Goal: Information Seeking & Learning: Compare options

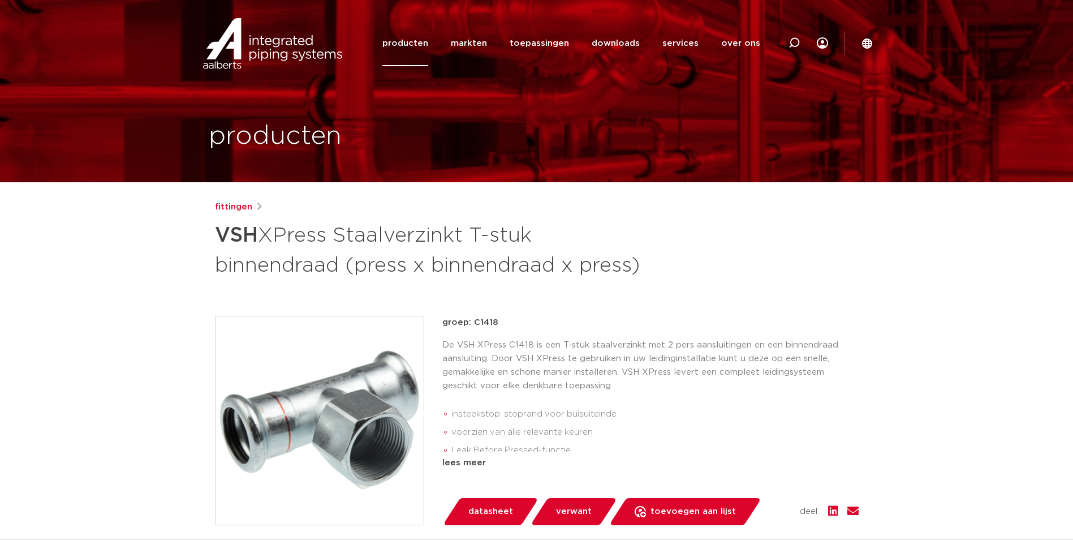
click at [405, 43] on link "producten" at bounding box center [405, 43] width 46 height 46
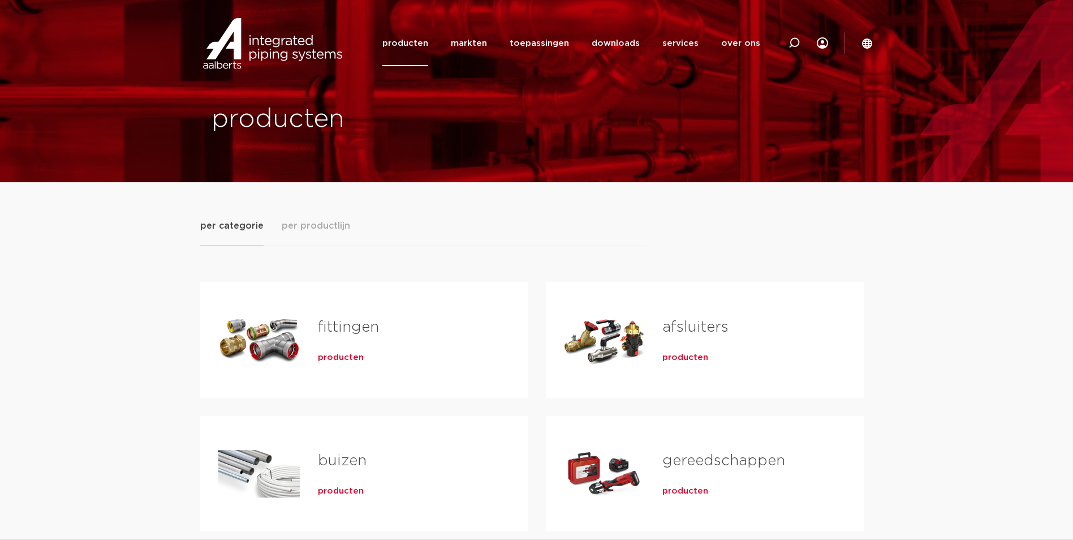
click at [338, 322] on link "fittingen" at bounding box center [348, 327] width 61 height 15
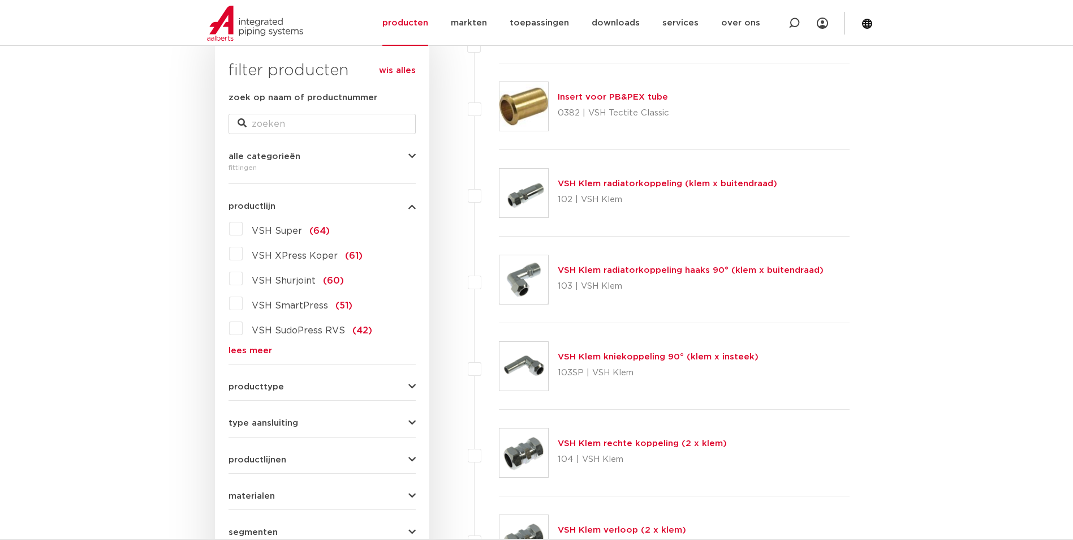
scroll to position [125, 0]
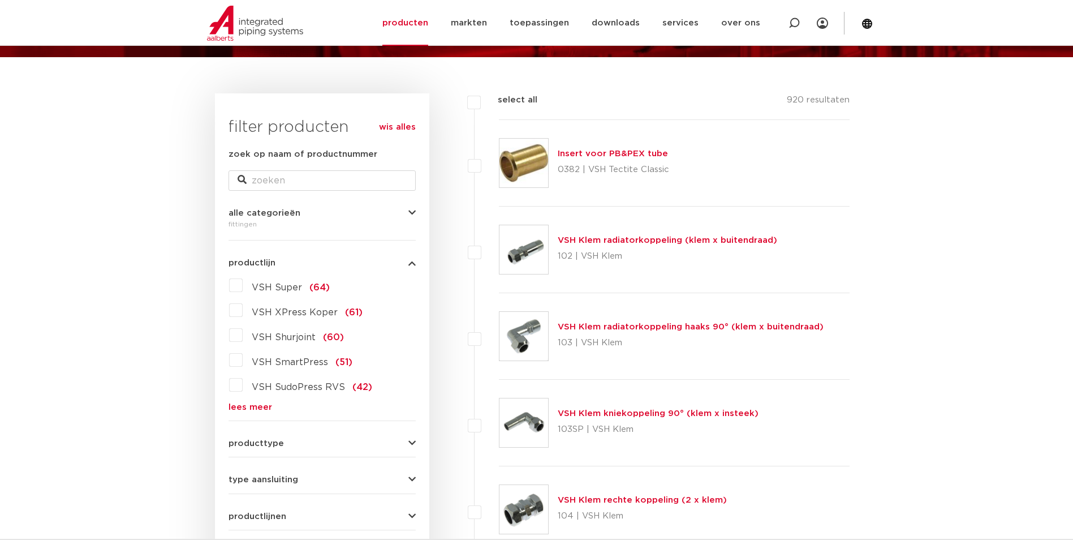
click at [243, 284] on label "VSH Super (64)" at bounding box center [286, 285] width 87 height 18
click at [0, 0] on input "VSH Super (64)" at bounding box center [0, 0] width 0 height 0
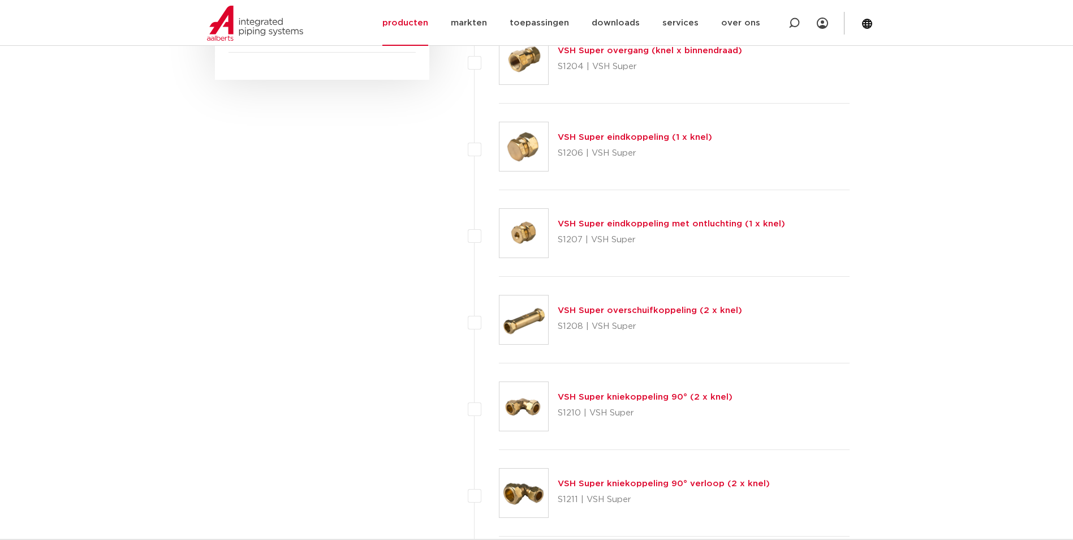
scroll to position [804, 0]
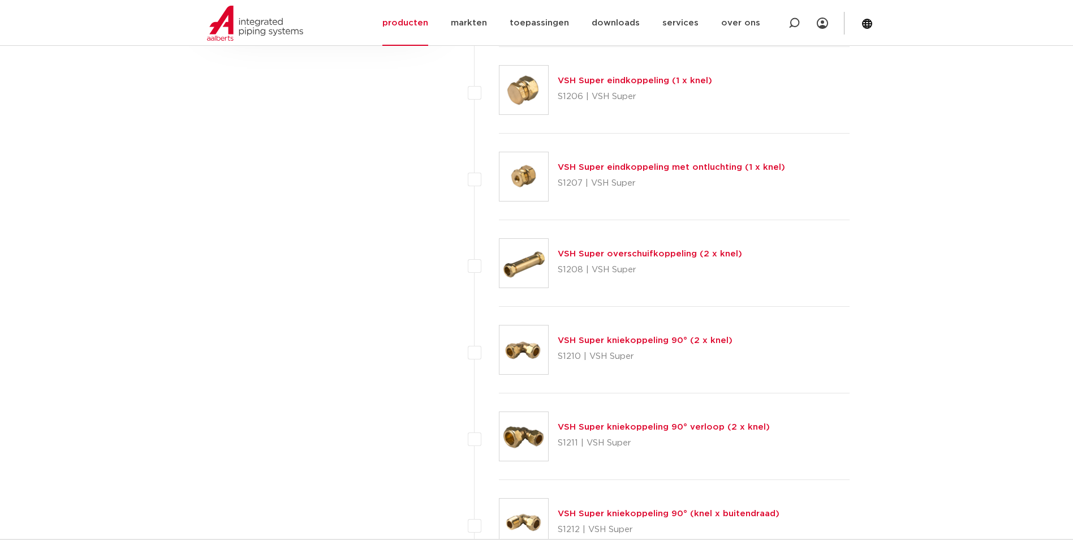
click at [683, 341] on link "VSH Super kniekoppeling 90° (2 x knel)" at bounding box center [645, 340] width 175 height 8
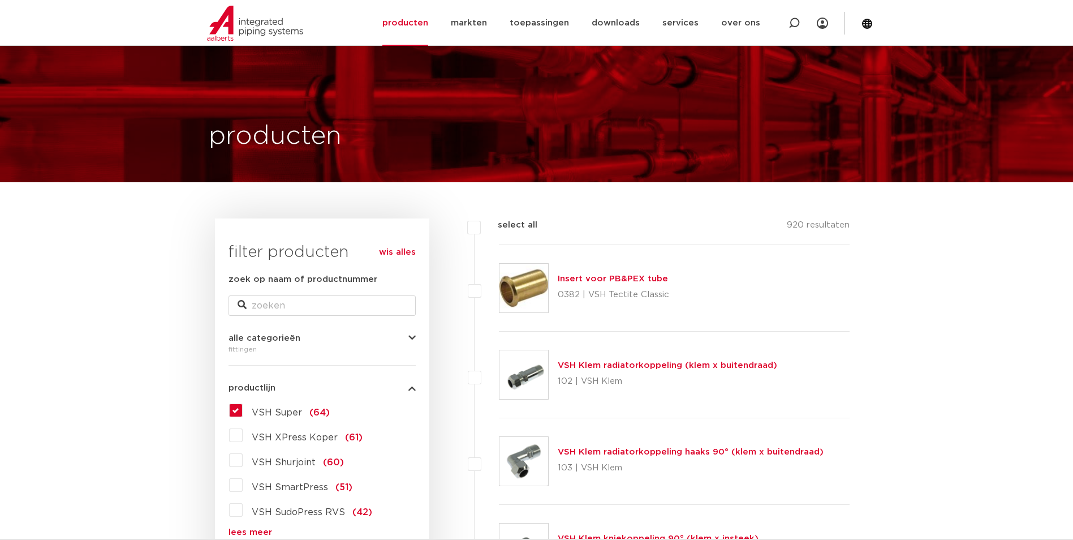
scroll to position [170, 0]
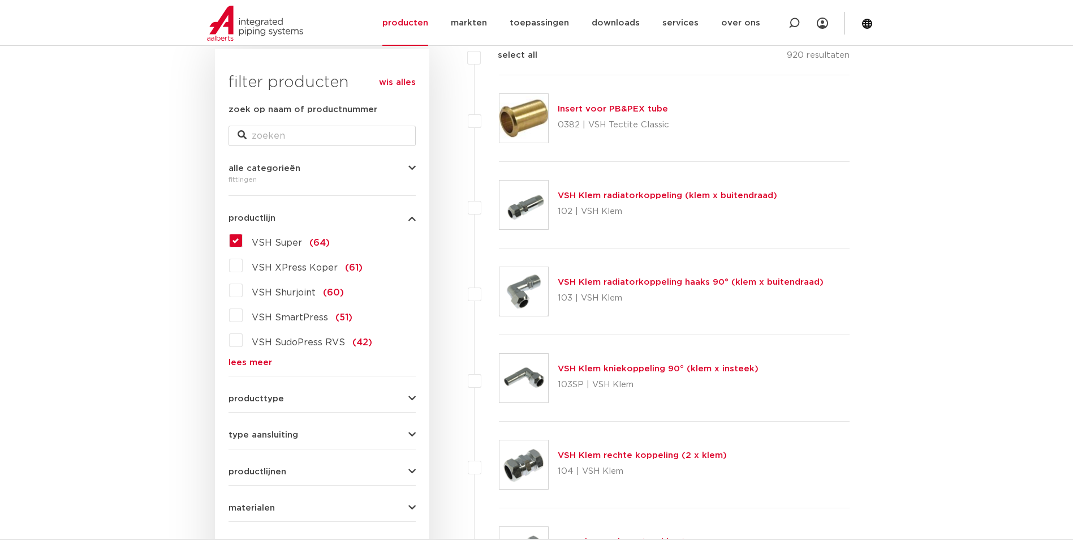
click at [281, 242] on span "VSH Super" at bounding box center [277, 242] width 50 height 9
click at [0, 0] on input "VSH Super (64)" at bounding box center [0, 0] width 0 height 0
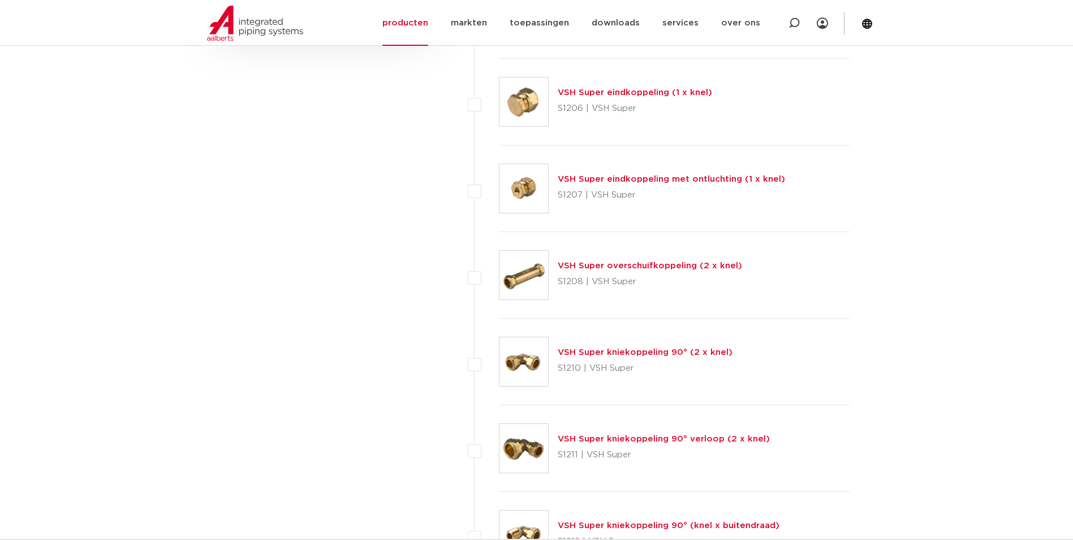
scroll to position [962, 0]
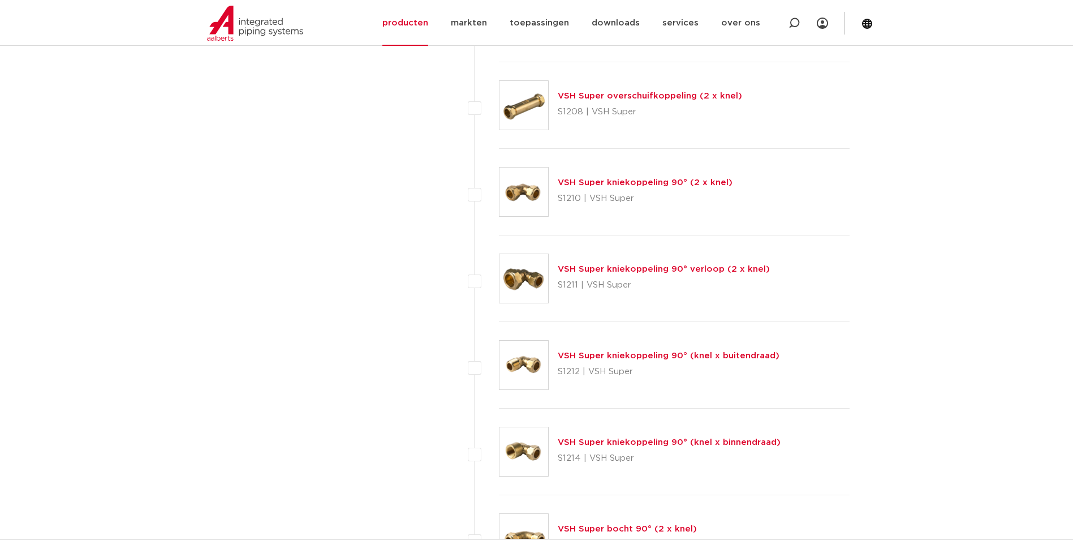
click at [656, 355] on link "VSH Super kniekoppeling 90° (knel x buitendraad)" at bounding box center [669, 355] width 222 height 8
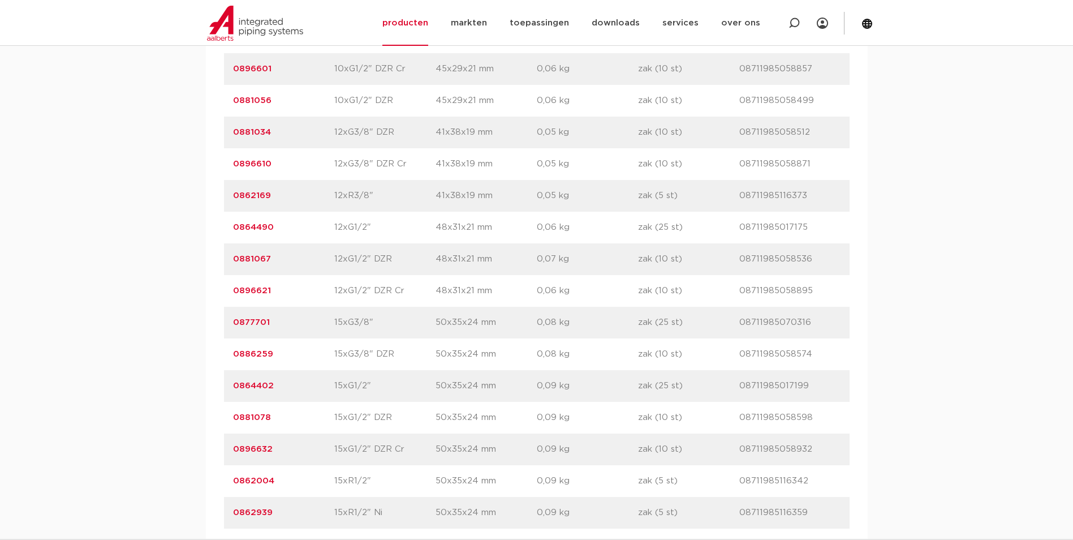
scroll to position [905, 0]
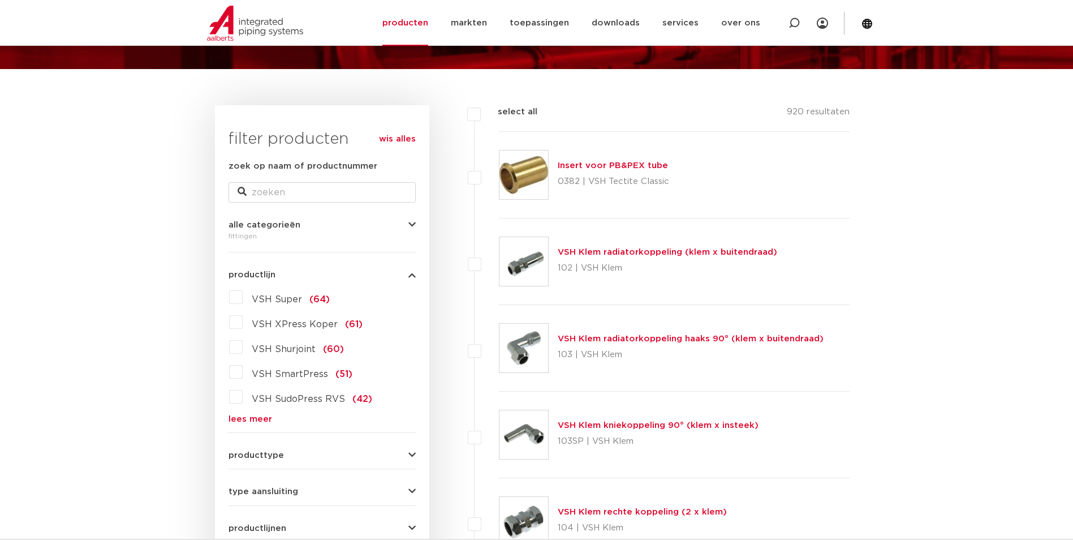
scroll to position [170, 0]
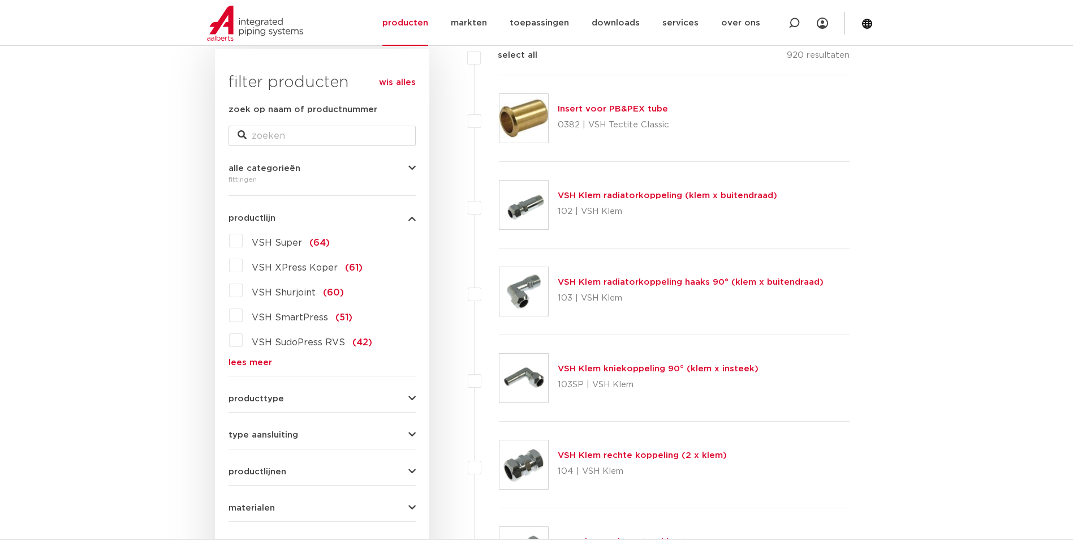
click at [287, 244] on span "VSH Super" at bounding box center [277, 242] width 50 height 9
click at [0, 0] on input "VSH Super (64)" at bounding box center [0, 0] width 0 height 0
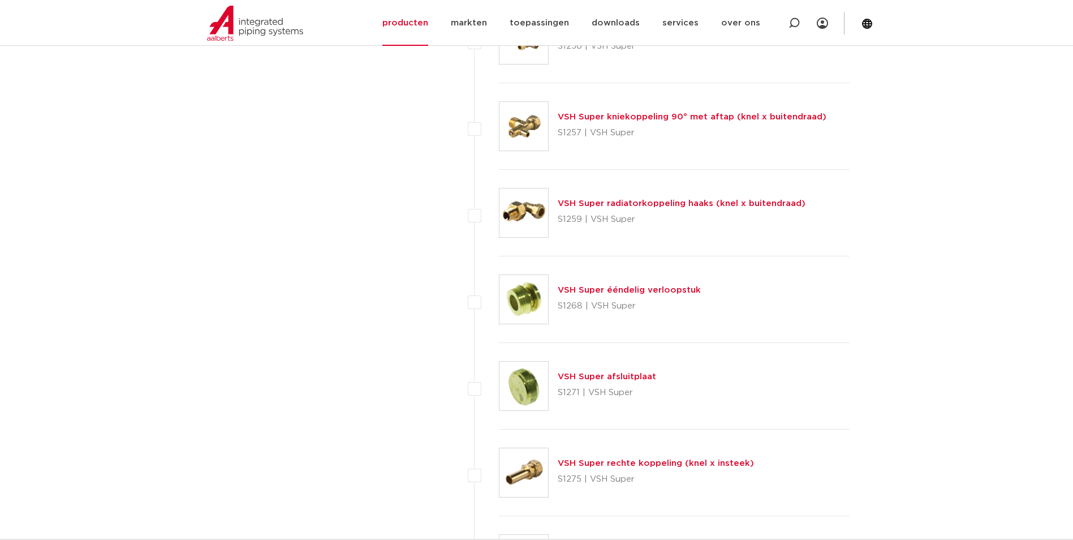
scroll to position [3507, 0]
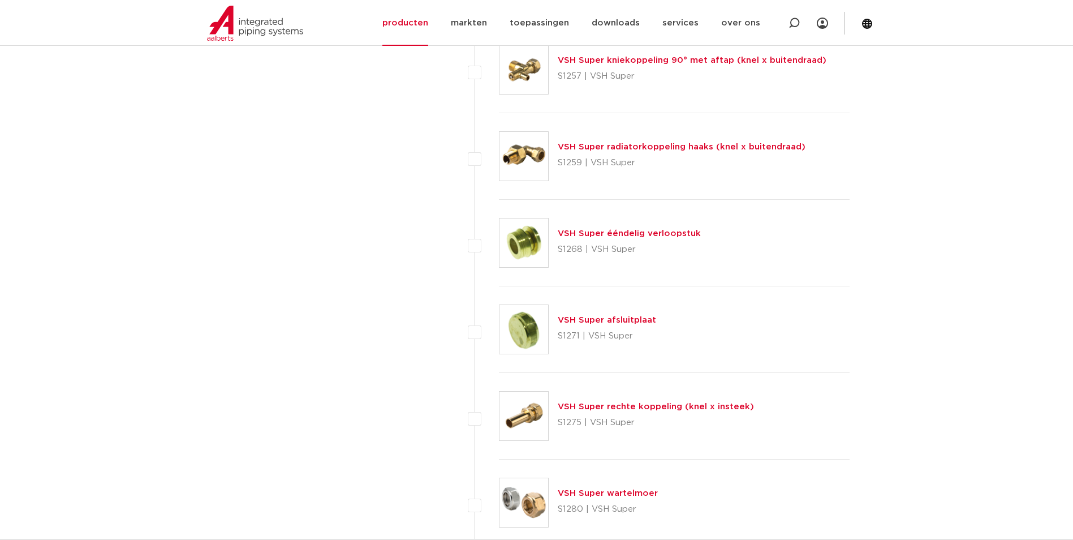
click at [620, 319] on link "VSH Super afsluitplaat" at bounding box center [607, 320] width 98 height 8
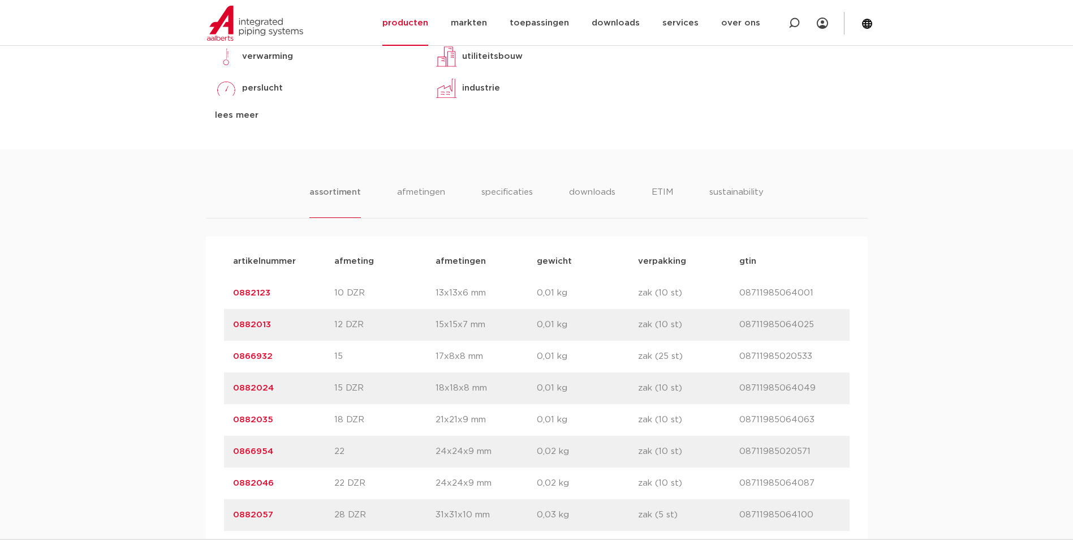
scroll to position [226, 0]
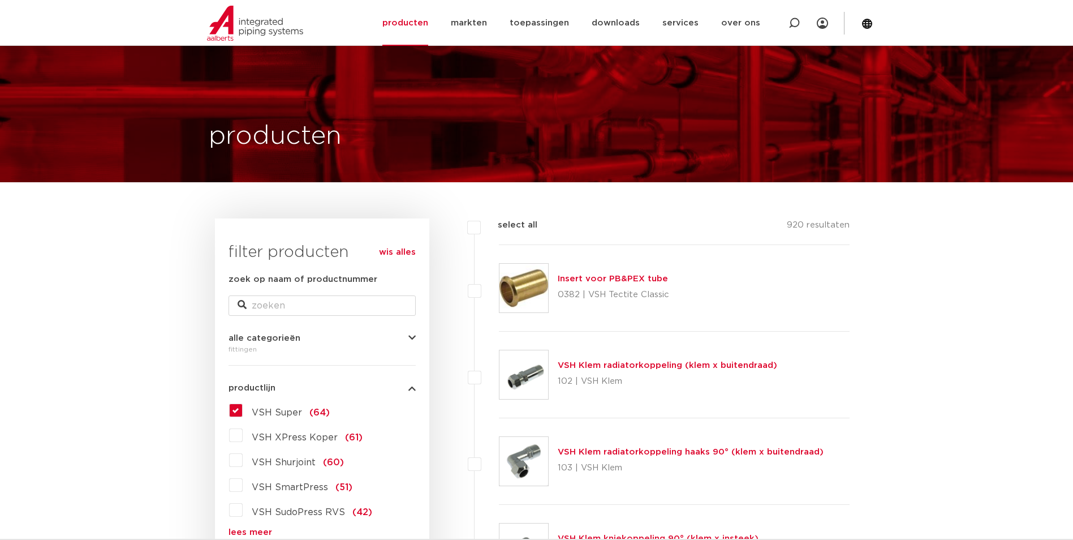
scroll to position [283, 0]
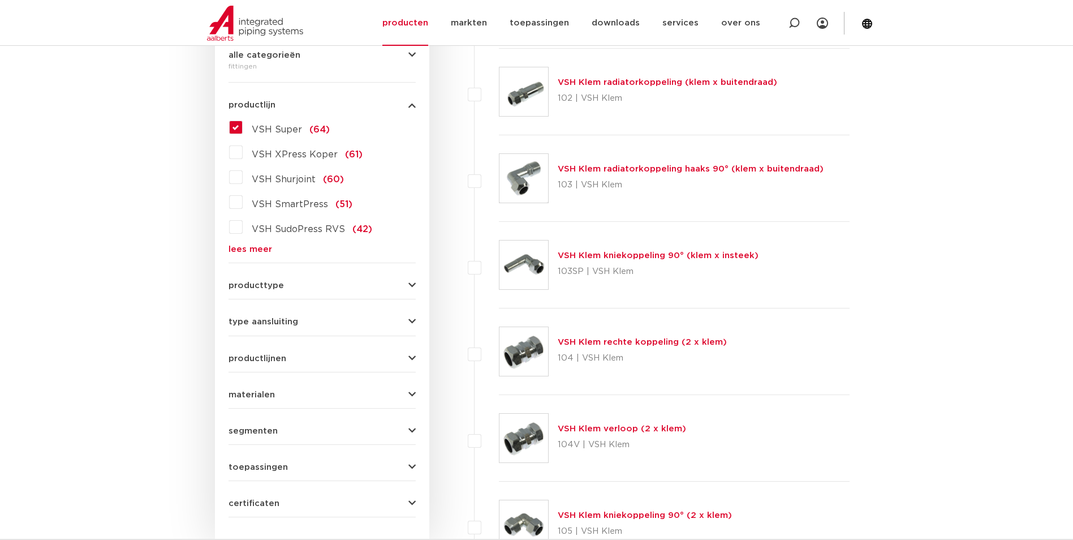
click at [281, 130] on span "VSH Super" at bounding box center [277, 129] width 50 height 9
click at [0, 0] on input "VSH Super (64)" at bounding box center [0, 0] width 0 height 0
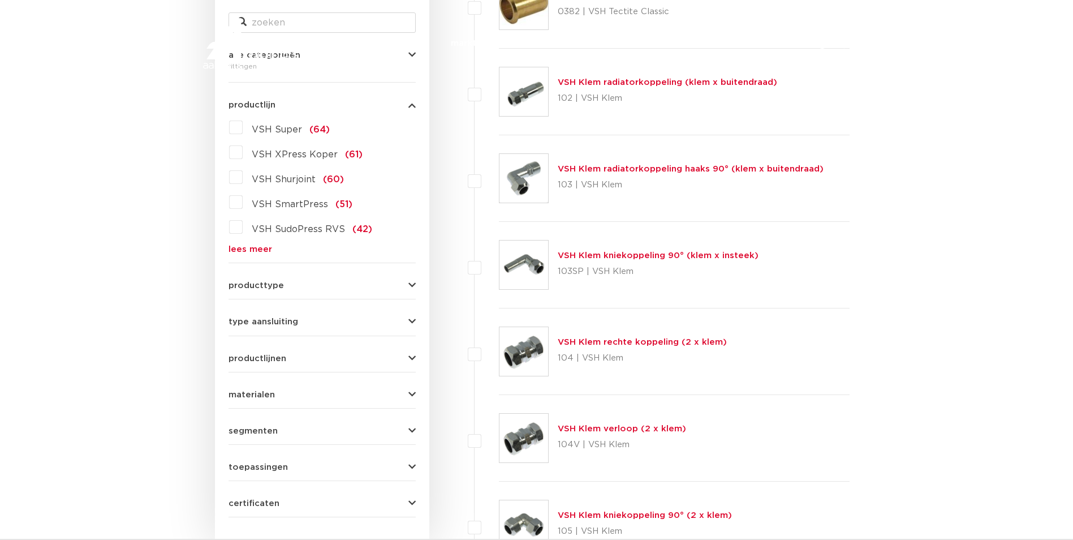
scroll to position [283, 0]
click at [274, 124] on label "VSH Super (64)" at bounding box center [286, 127] width 87 height 18
click at [0, 0] on input "VSH Super (64)" at bounding box center [0, 0] width 0 height 0
drag, startPoint x: 275, startPoint y: 131, endPoint x: 286, endPoint y: 132, distance: 11.4
click at [274, 131] on span "VSH Super" at bounding box center [277, 129] width 50 height 9
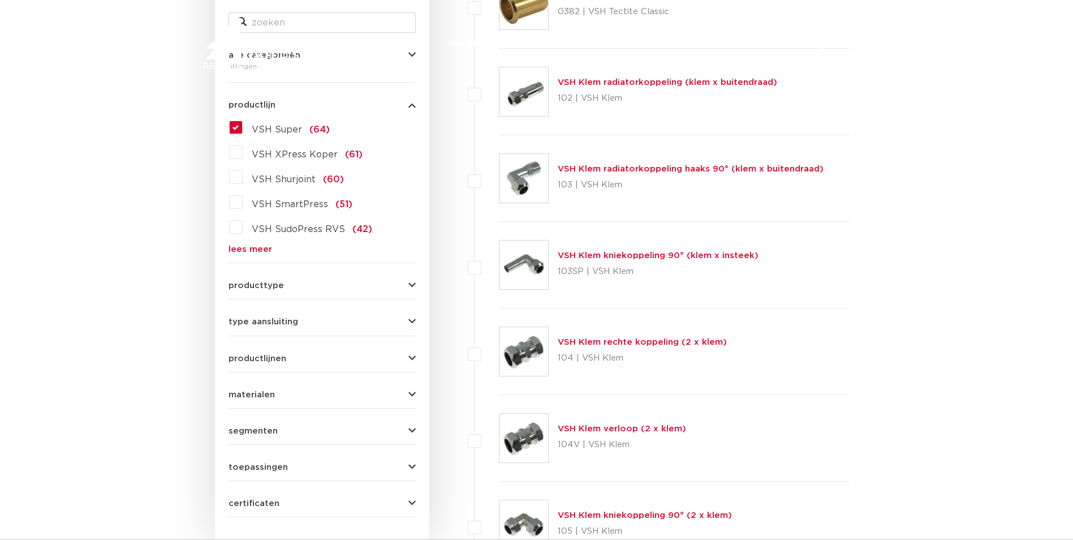
click at [0, 0] on input "VSH Super (64)" at bounding box center [0, 0] width 0 height 0
click at [243, 130] on label "VSH Super (64)" at bounding box center [286, 127] width 87 height 18
click at [0, 0] on input "VSH Super (64)" at bounding box center [0, 0] width 0 height 0
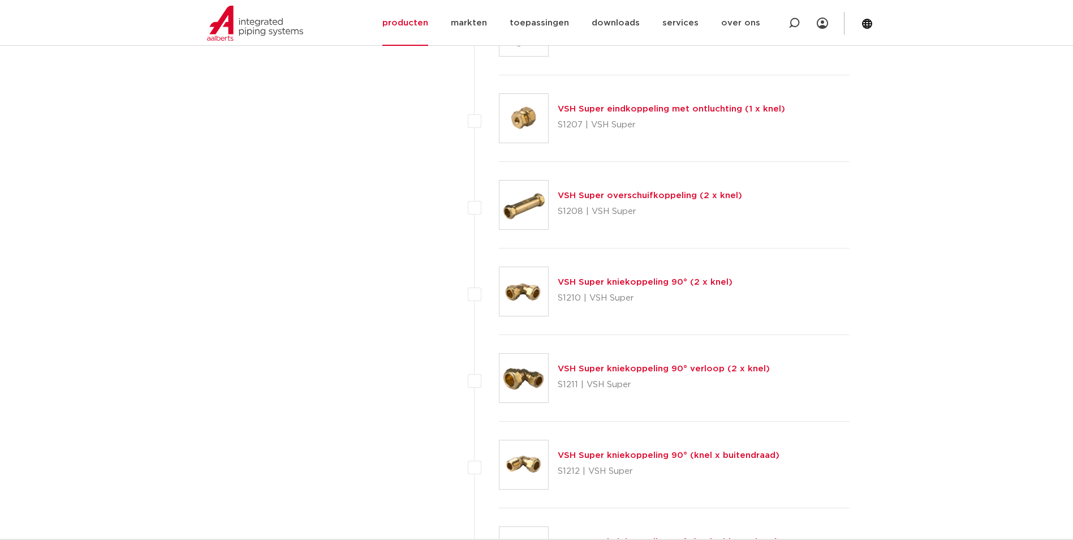
scroll to position [749, 0]
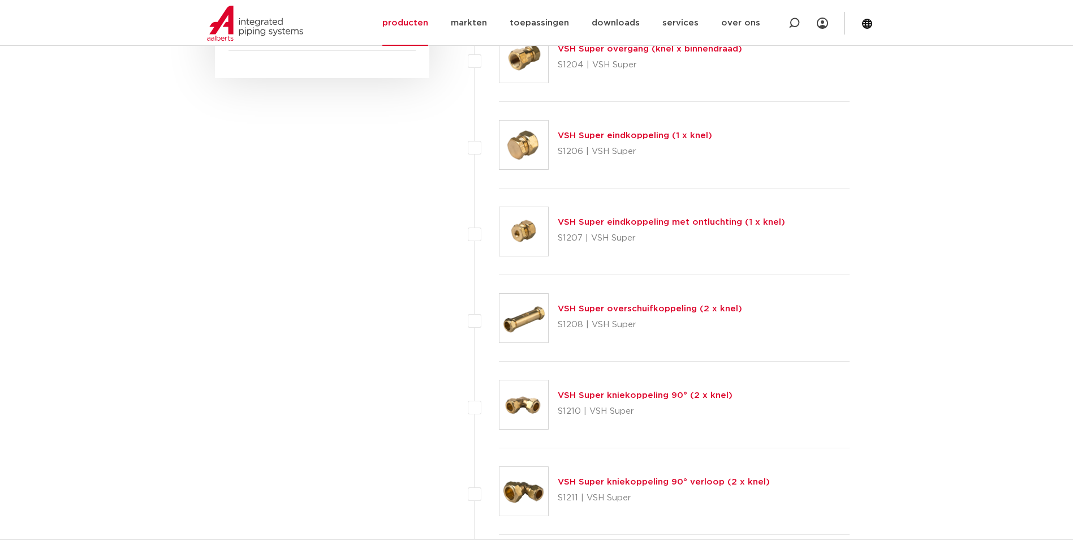
click at [627, 133] on link "VSH Super eindkoppeling (1 x knel)" at bounding box center [635, 135] width 154 height 8
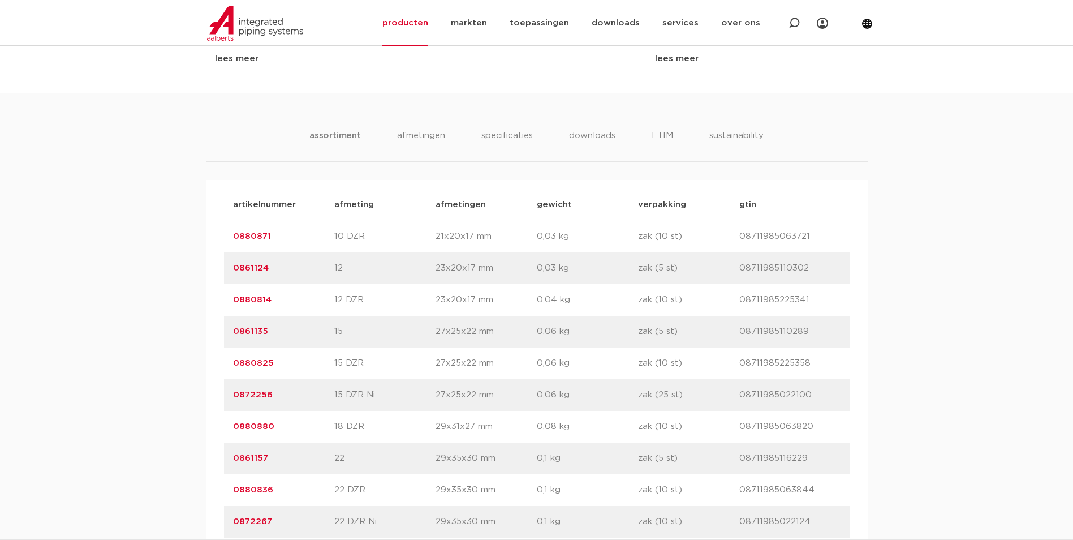
scroll to position [679, 0]
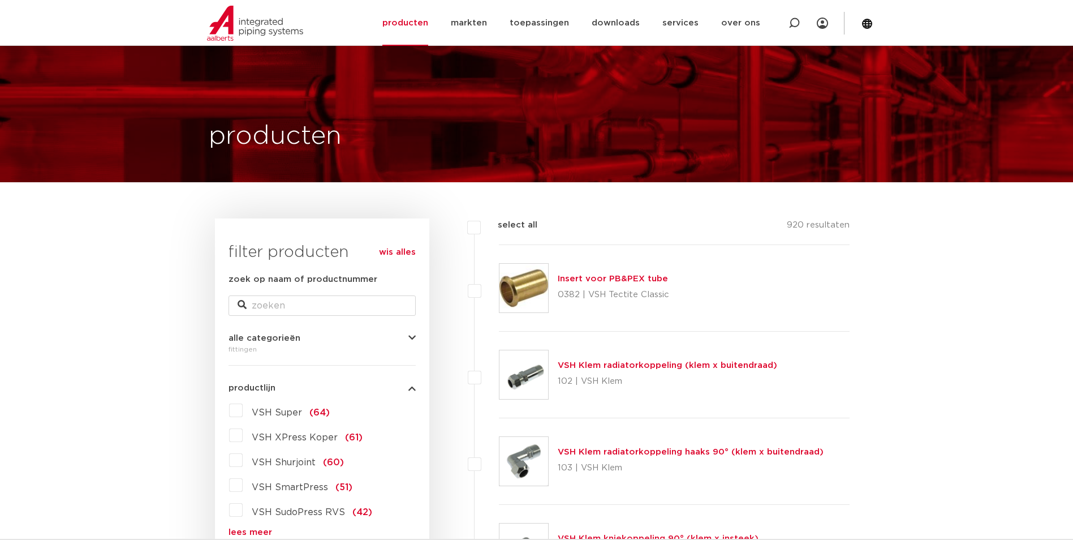
scroll to position [113, 0]
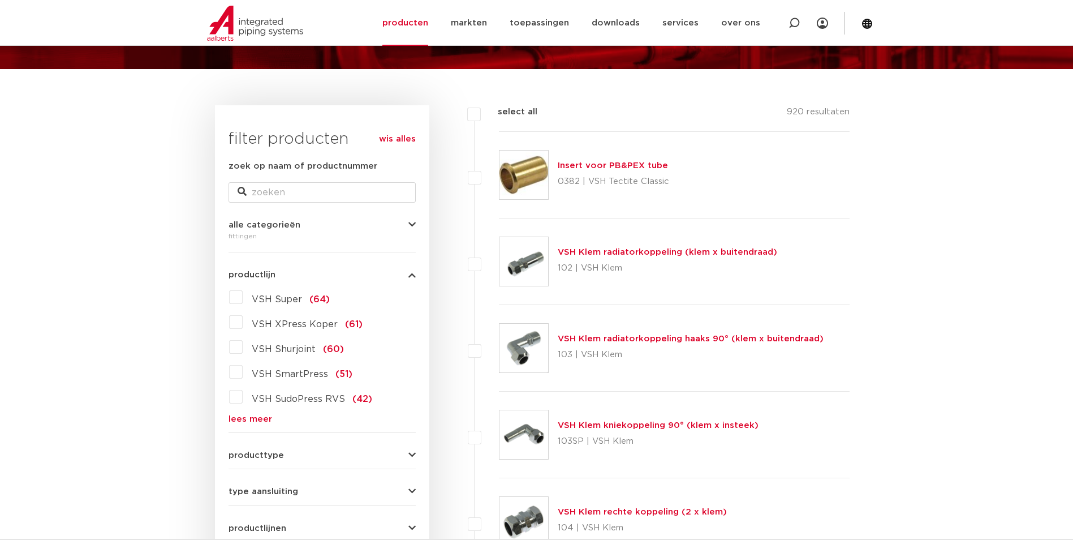
drag, startPoint x: 232, startPoint y: 298, endPoint x: 268, endPoint y: 300, distance: 36.3
click at [243, 298] on label "VSH Super (64)" at bounding box center [286, 297] width 87 height 18
click at [0, 0] on input "VSH Super (64)" at bounding box center [0, 0] width 0 height 0
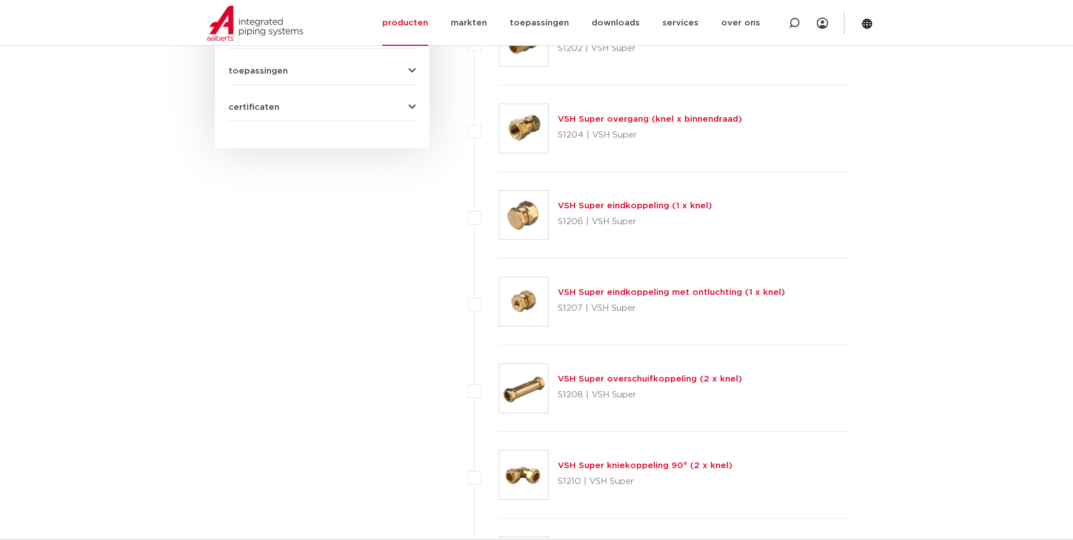
scroll to position [848, 0]
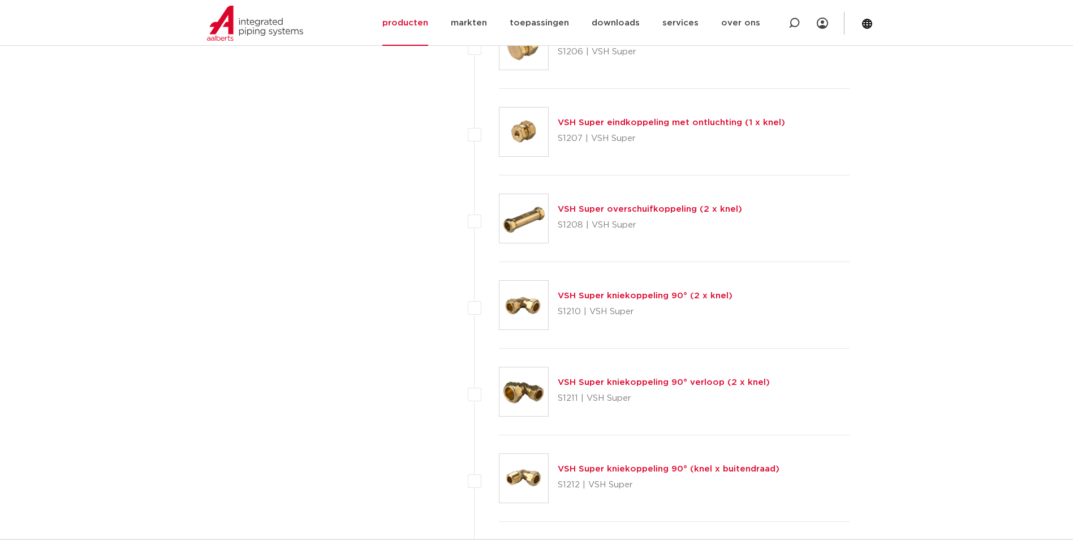
click at [688, 296] on link "VSH Super kniekoppeling 90° (2 x knel)" at bounding box center [645, 295] width 175 height 8
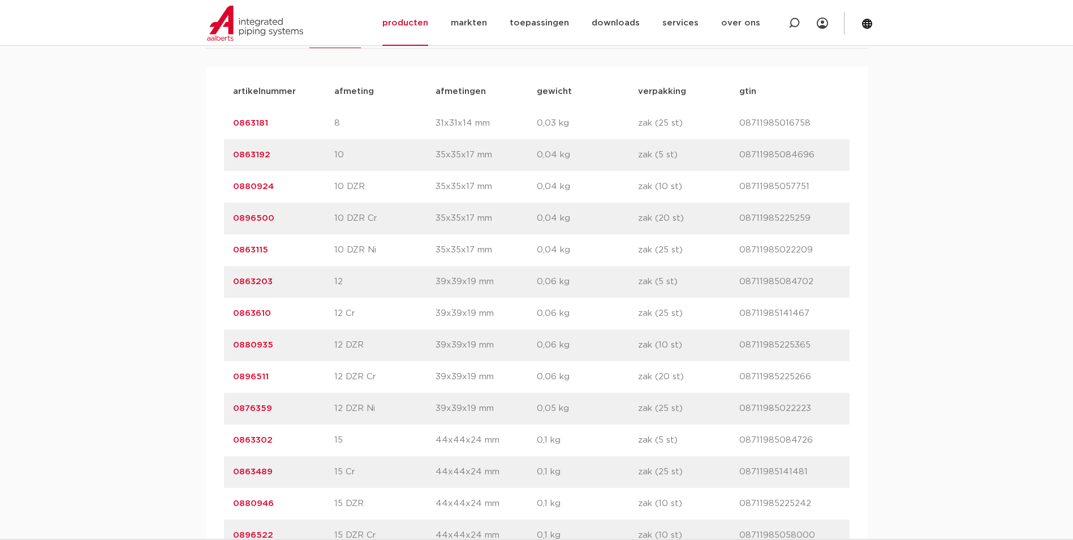
scroll to position [792, 0]
